Goal: Find contact information: Find contact information

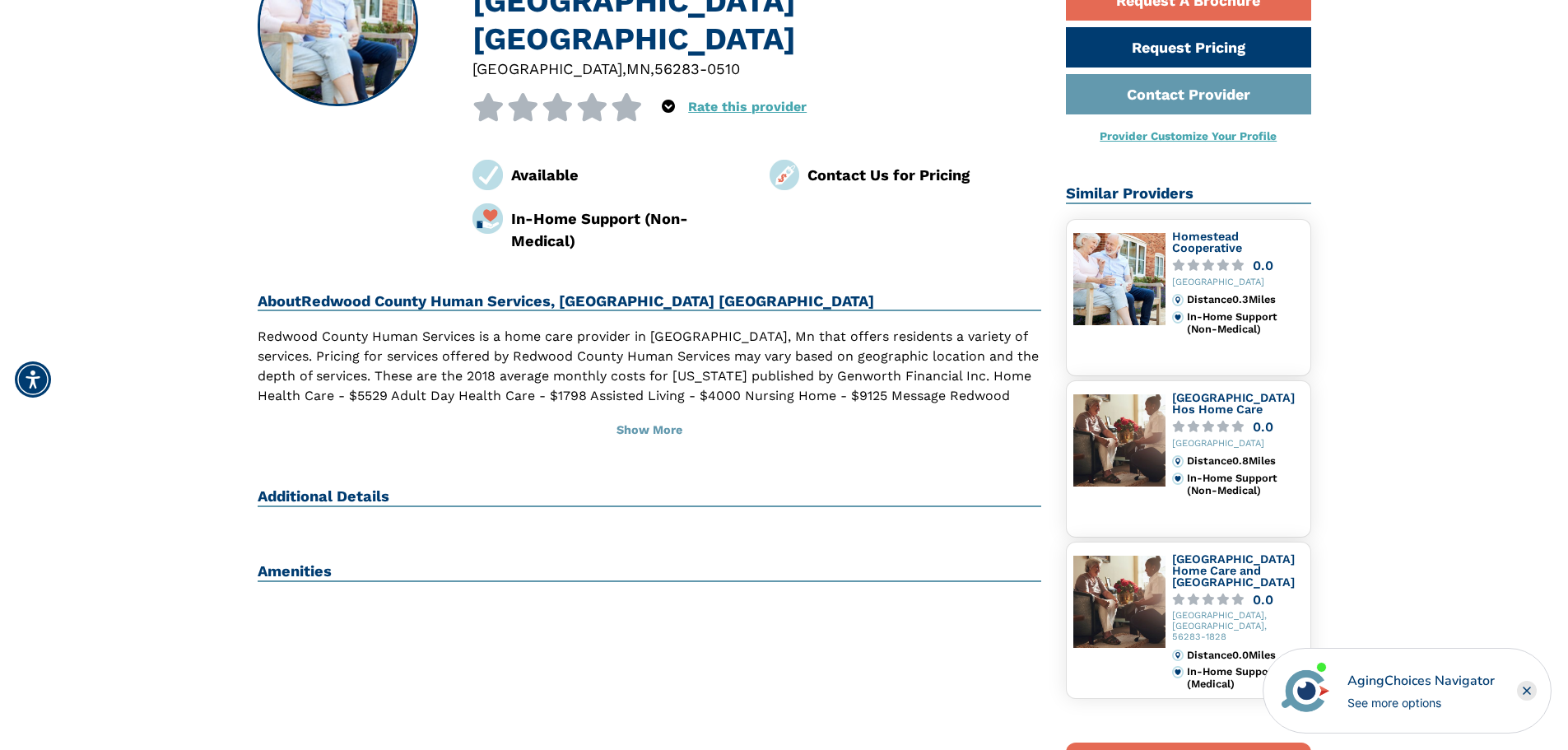
scroll to position [247, 0]
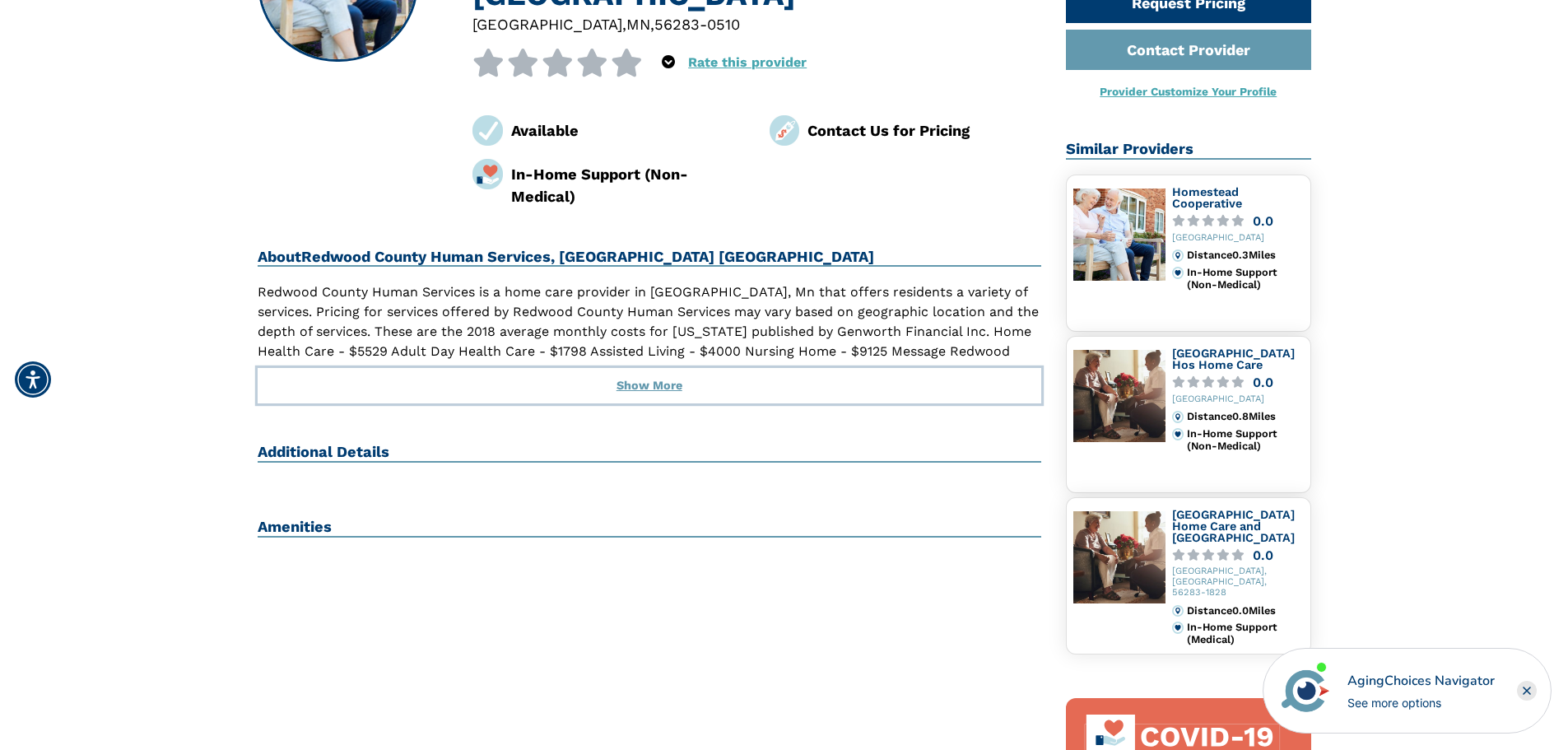
click at [651, 368] on button "Show More" at bounding box center [650, 387] width 784 height 37
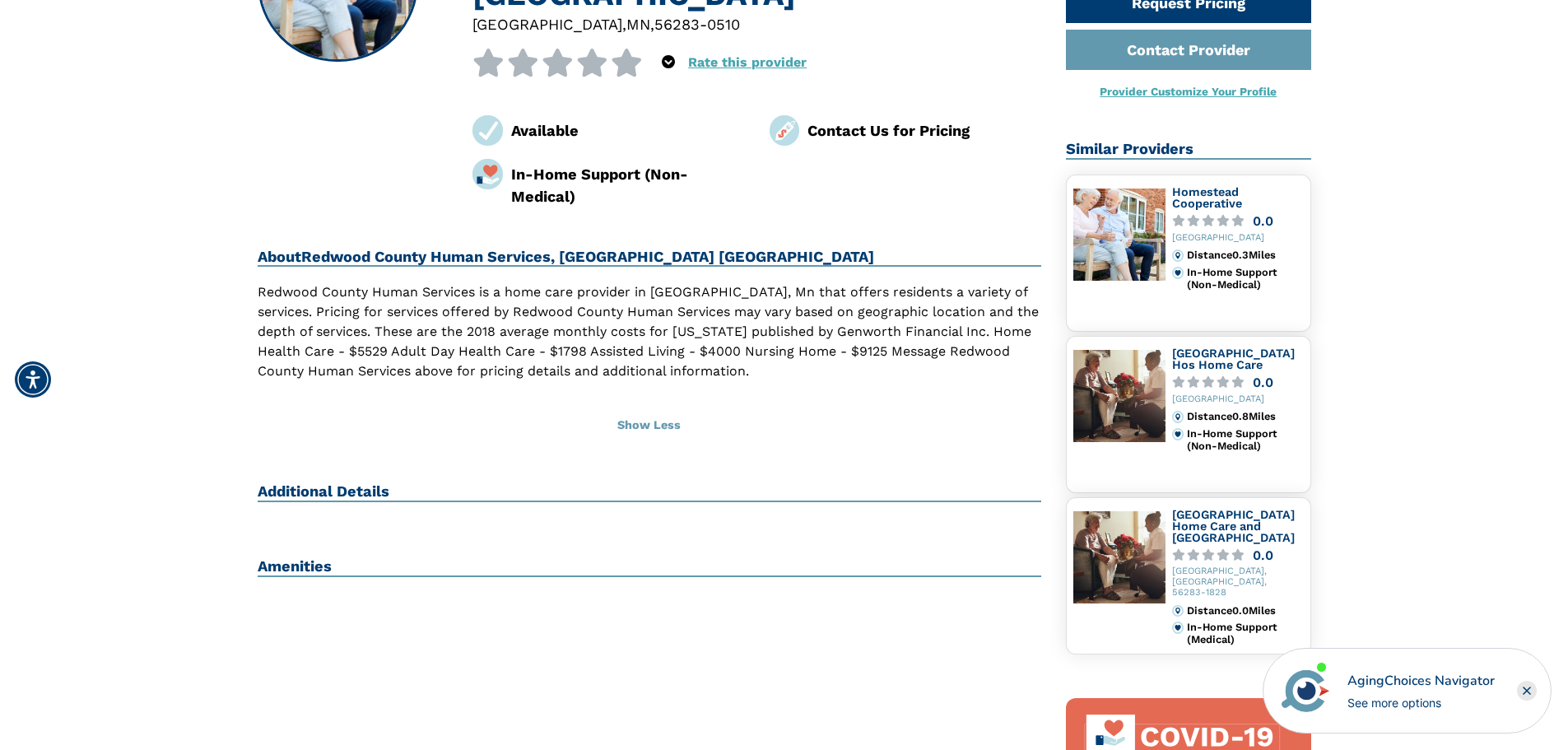
click at [377, 483] on h2 "Additional Details" at bounding box center [650, 493] width 784 height 20
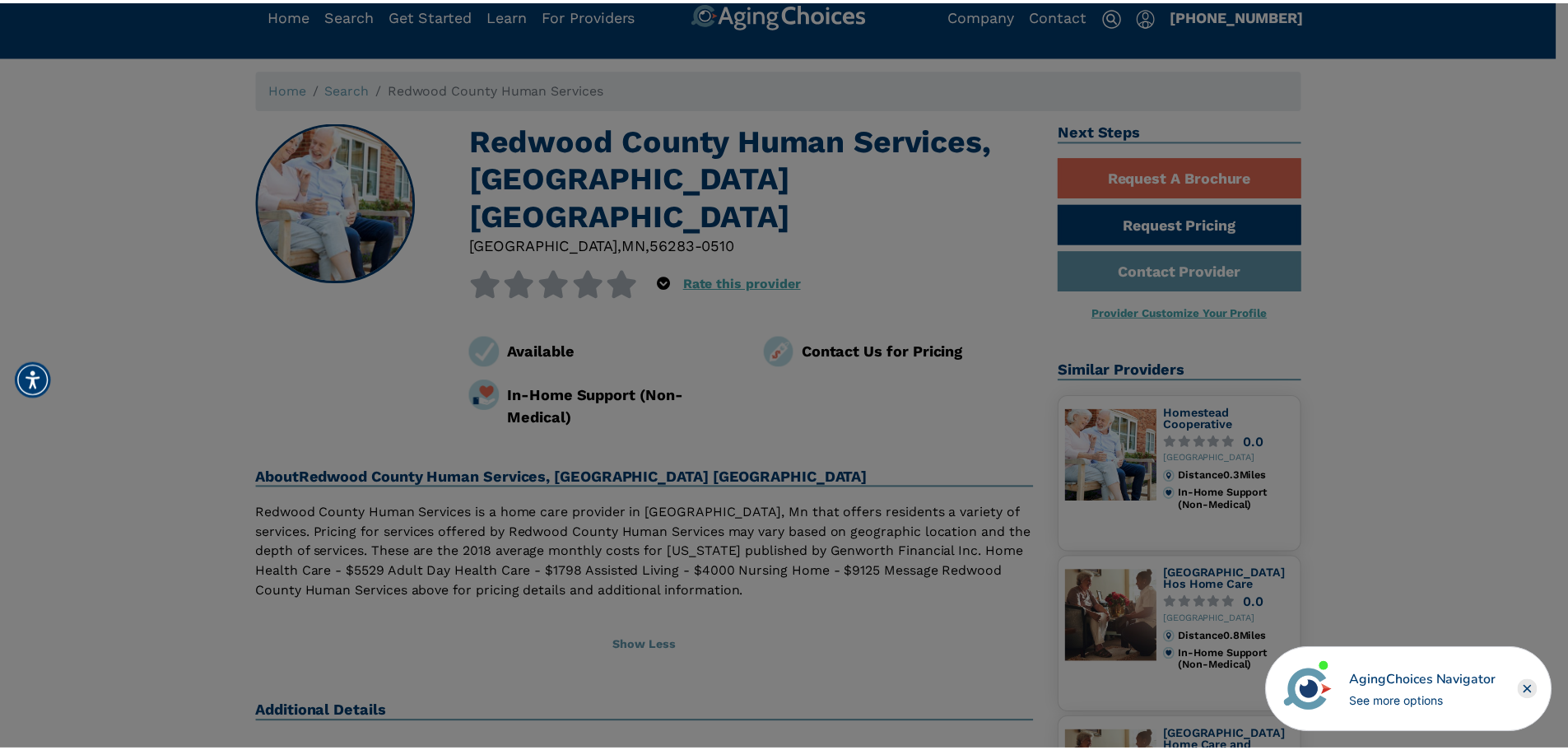
scroll to position [0, 0]
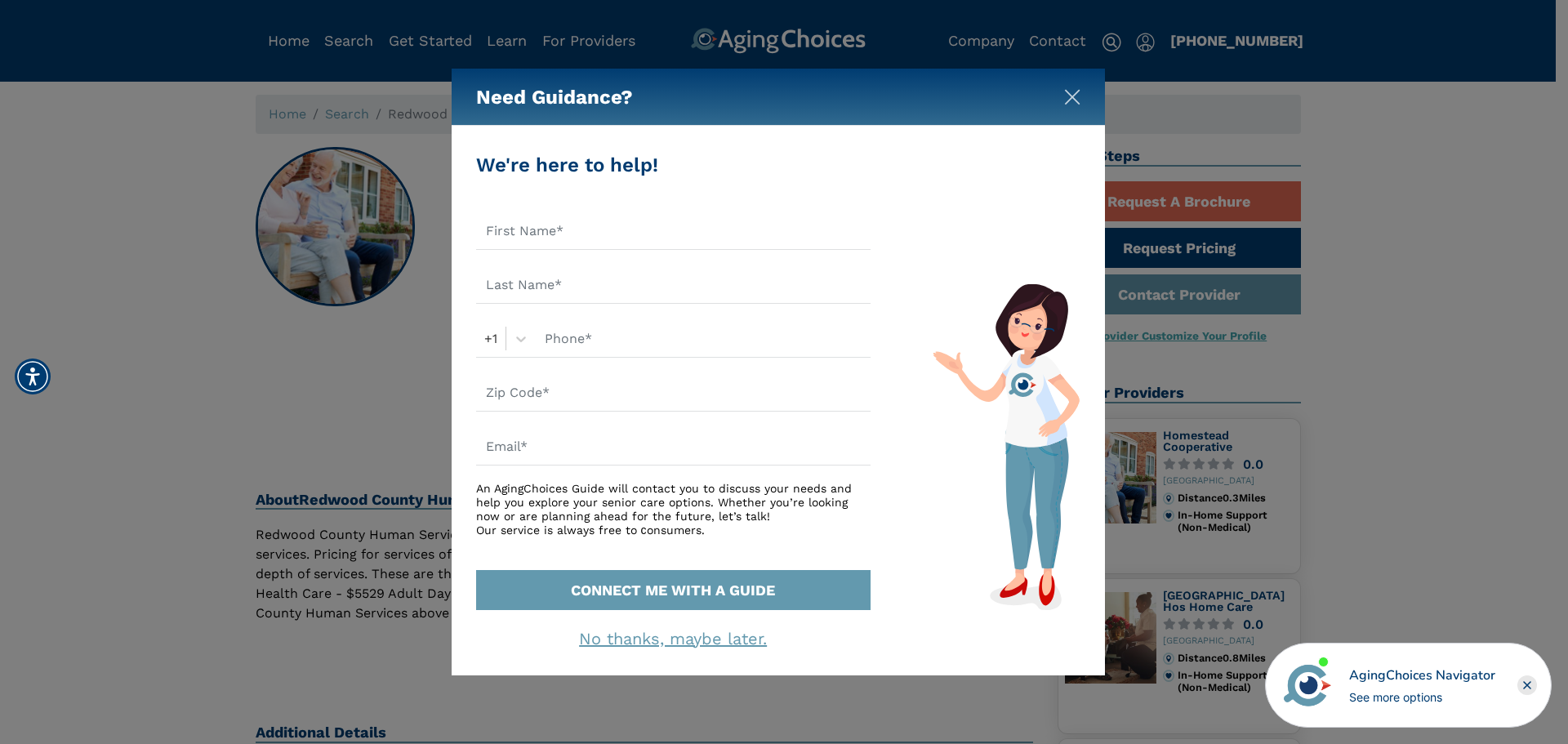
click at [1079, 100] on img "Close" at bounding box center [1072, 97] width 16 height 16
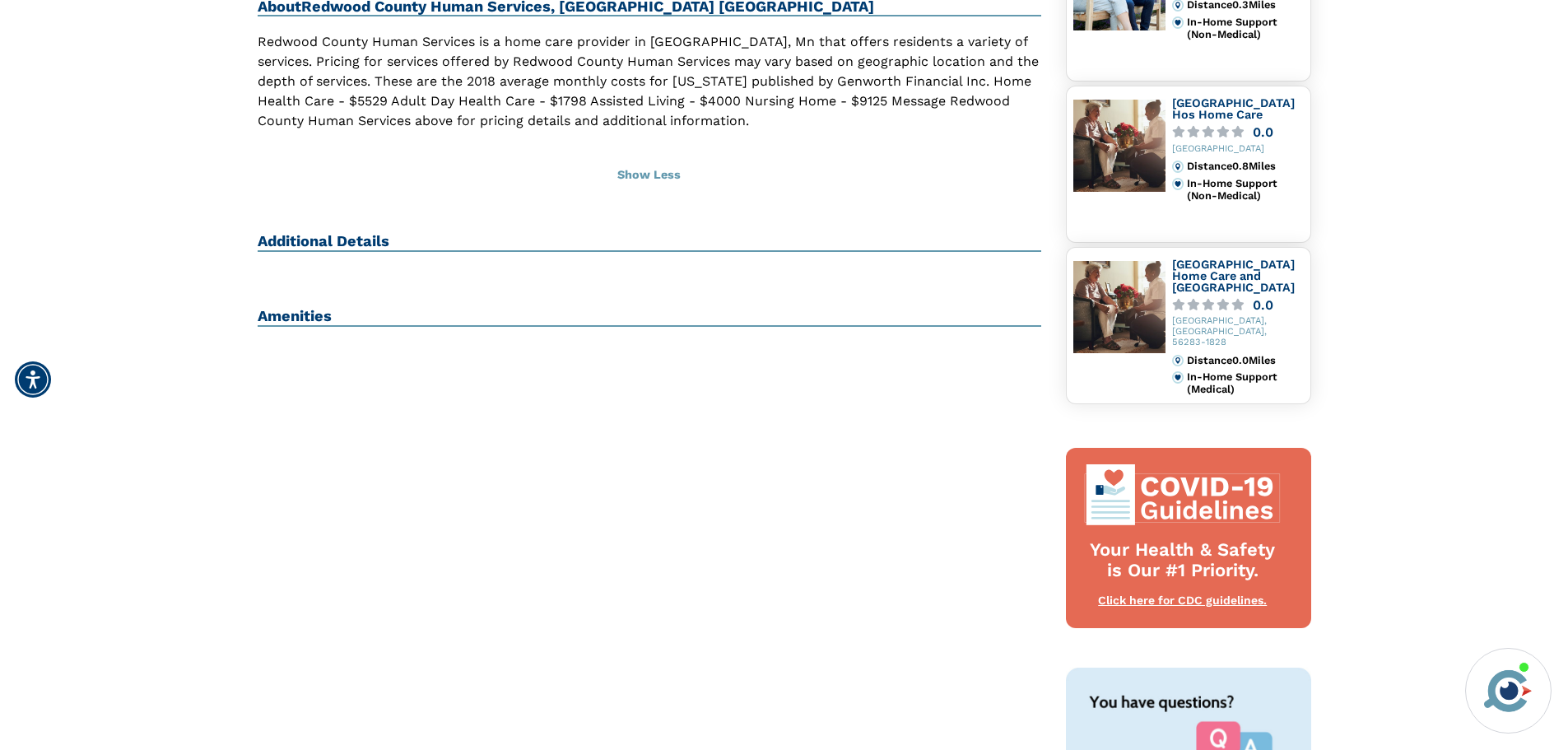
scroll to position [494, 0]
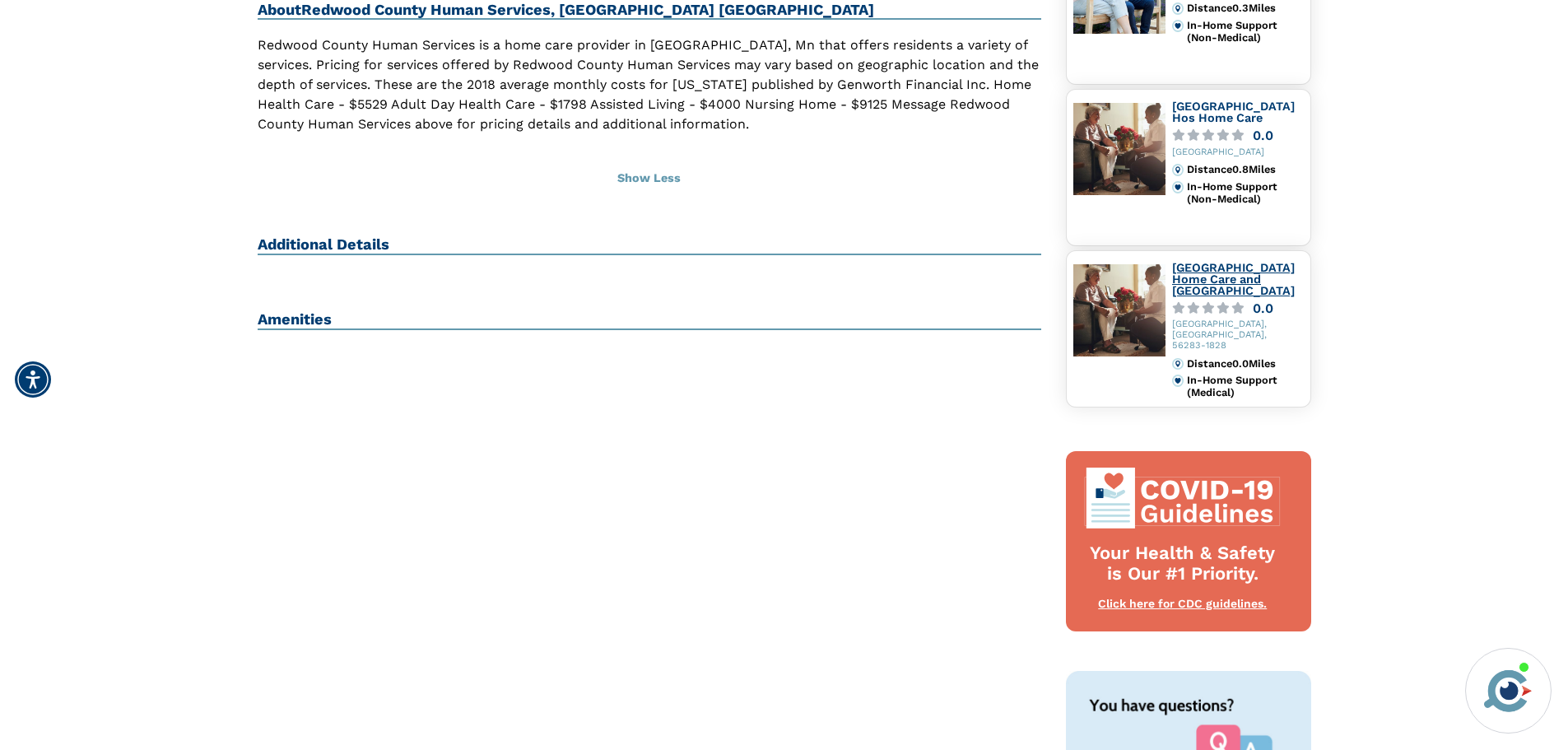
click at [1190, 276] on link "[GEOGRAPHIC_DATA] Home Care and [GEOGRAPHIC_DATA]" at bounding box center [1233, 279] width 123 height 36
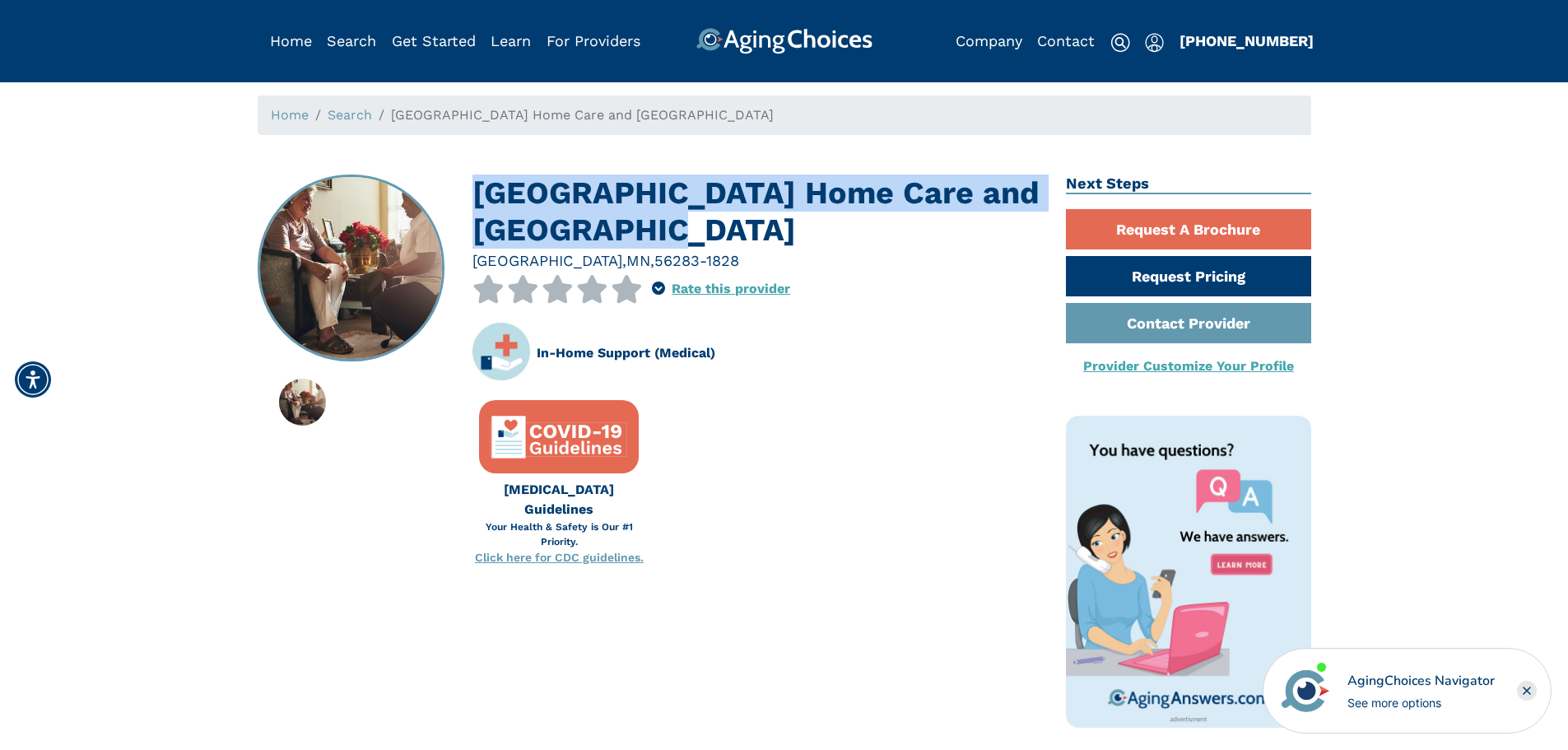
drag, startPoint x: 683, startPoint y: 225, endPoint x: 473, endPoint y: 193, distance: 212.4
click at [473, 193] on h1 "[GEOGRAPHIC_DATA] Home Care and [GEOGRAPHIC_DATA]" at bounding box center [757, 212] width 569 height 75
copy h1 "[GEOGRAPHIC_DATA] Home Care and [GEOGRAPHIC_DATA]"
